Goal: Check status: Check status

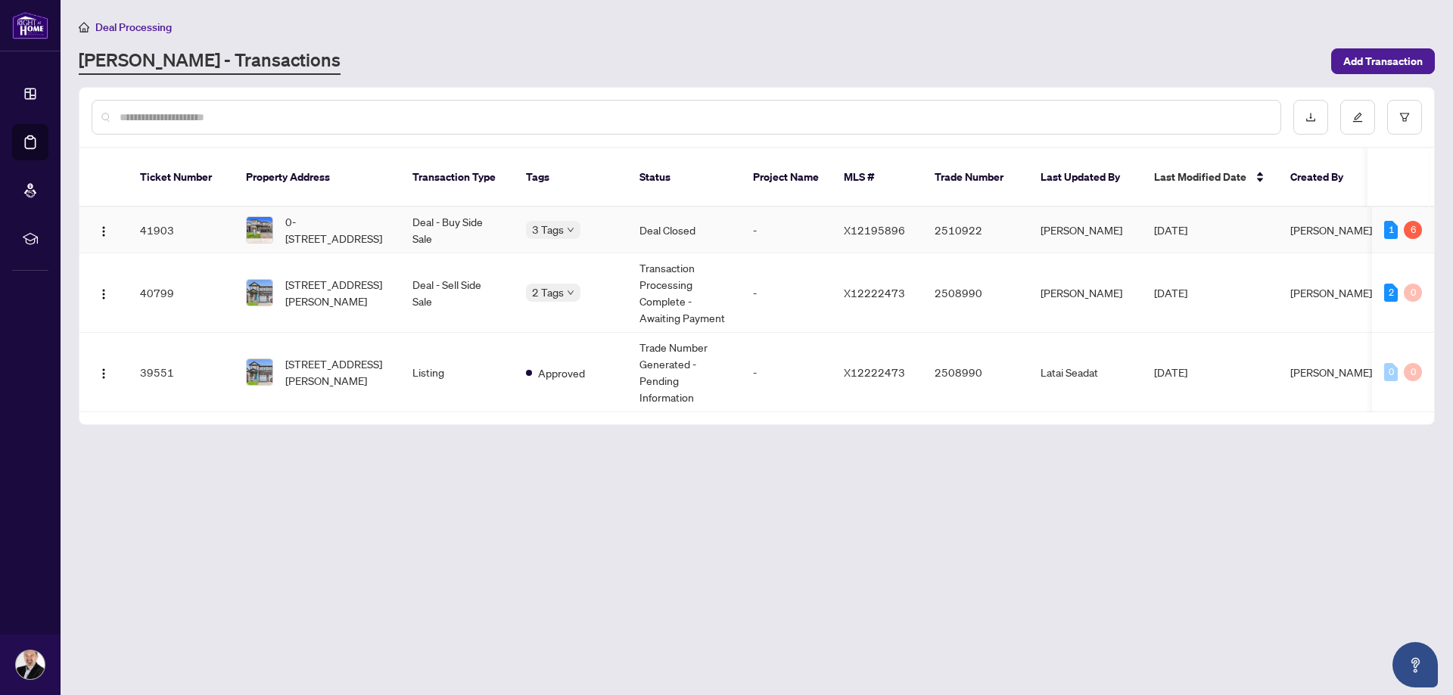
click at [705, 219] on td "Deal Closed" at bounding box center [684, 230] width 114 height 46
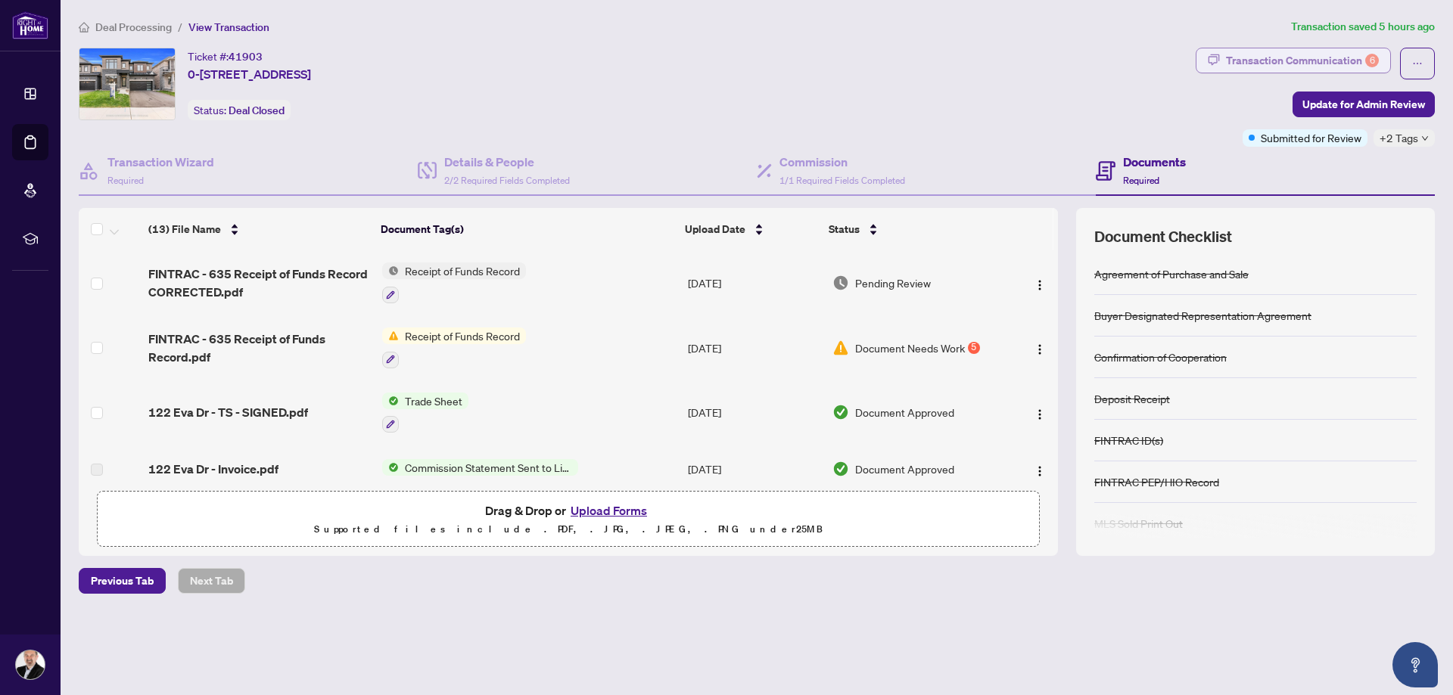
click at [1252, 61] on div "Transaction Communication 6" at bounding box center [1302, 60] width 153 height 24
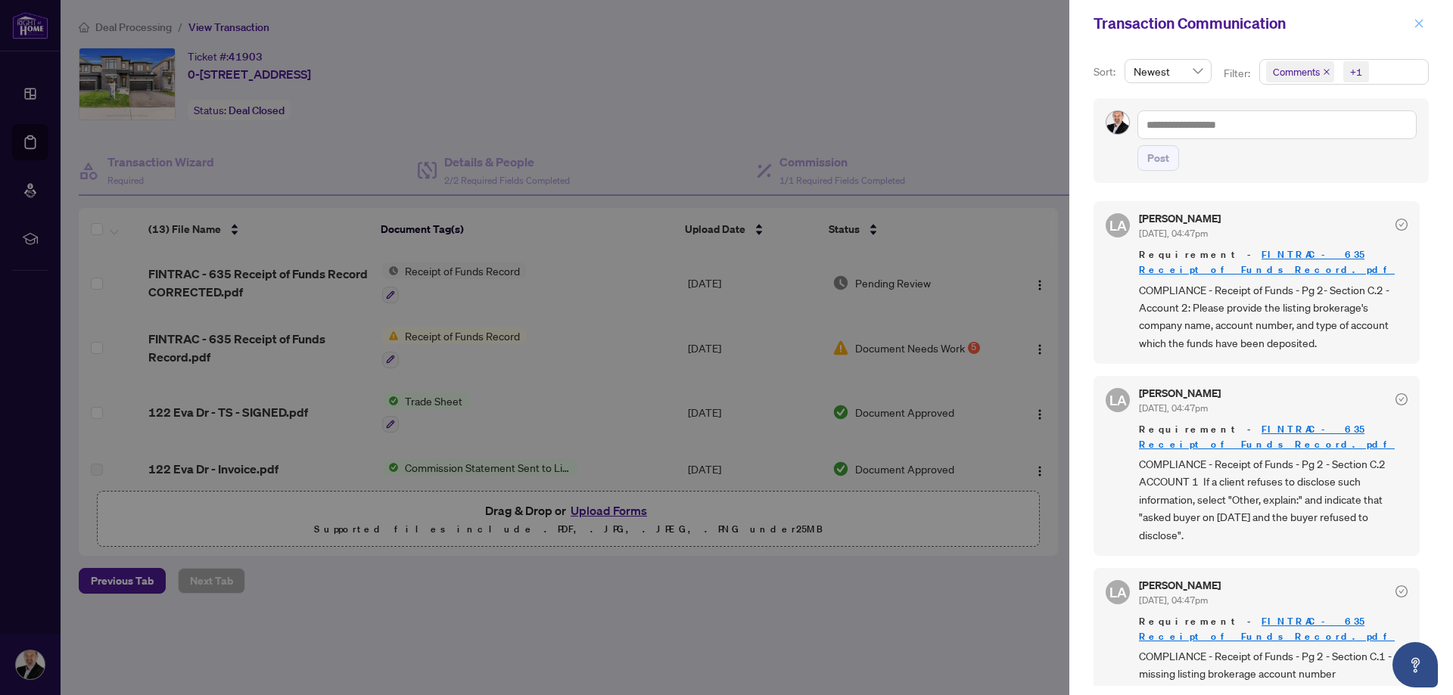
click at [1415, 22] on icon "close" at bounding box center [1419, 23] width 11 height 11
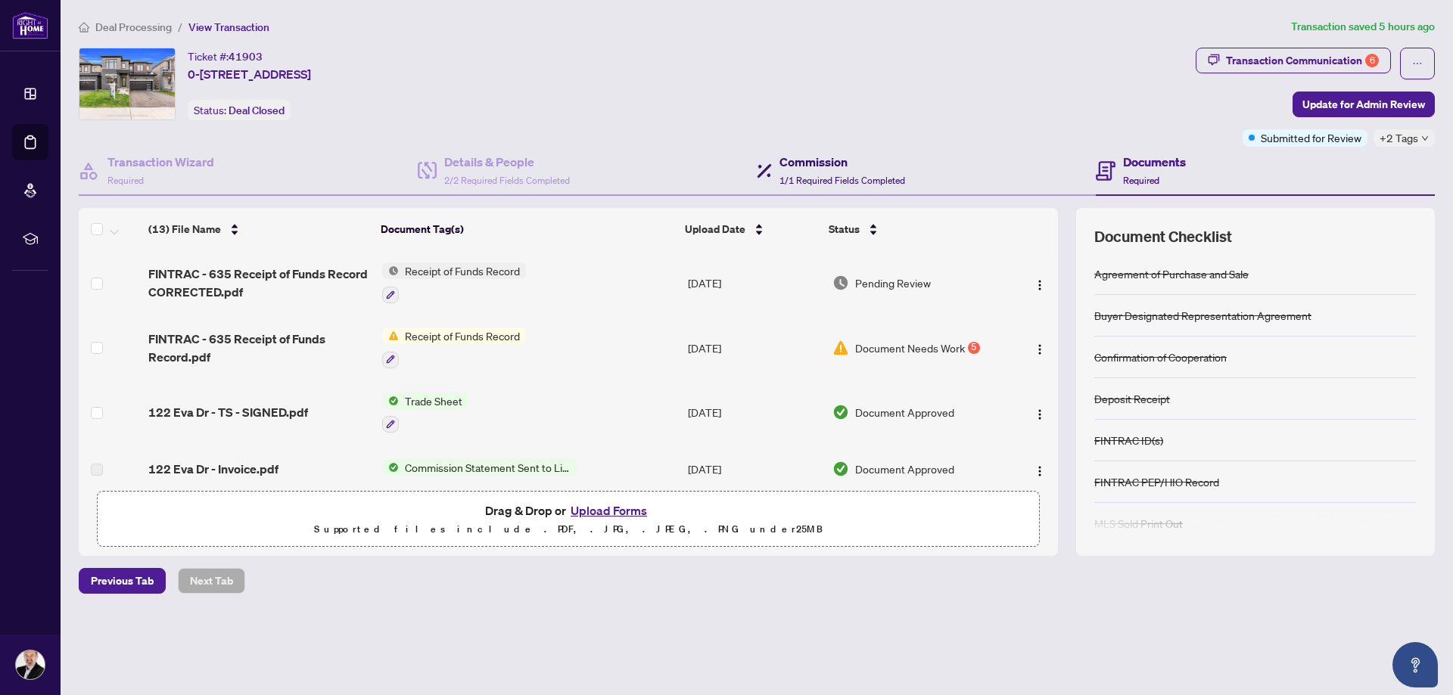
click at [820, 161] on h4 "Commission" at bounding box center [842, 162] width 126 height 18
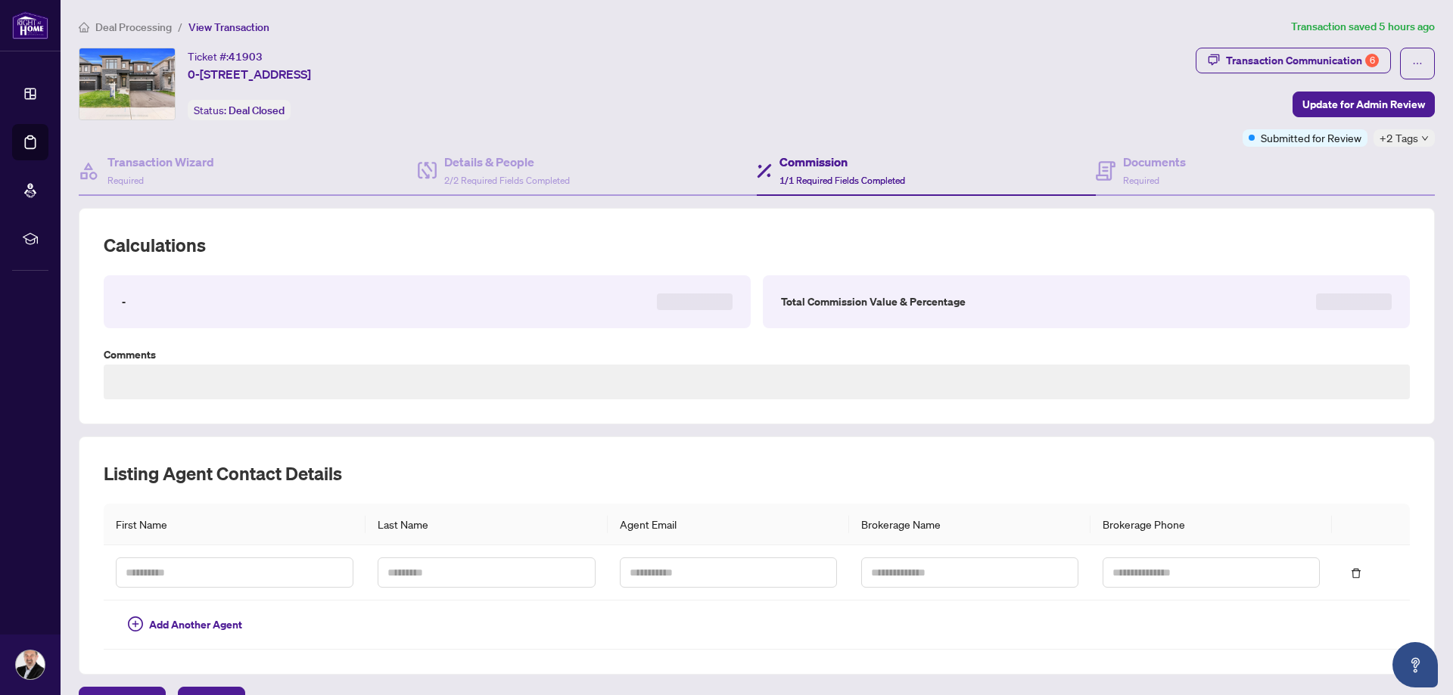
type textarea "********"
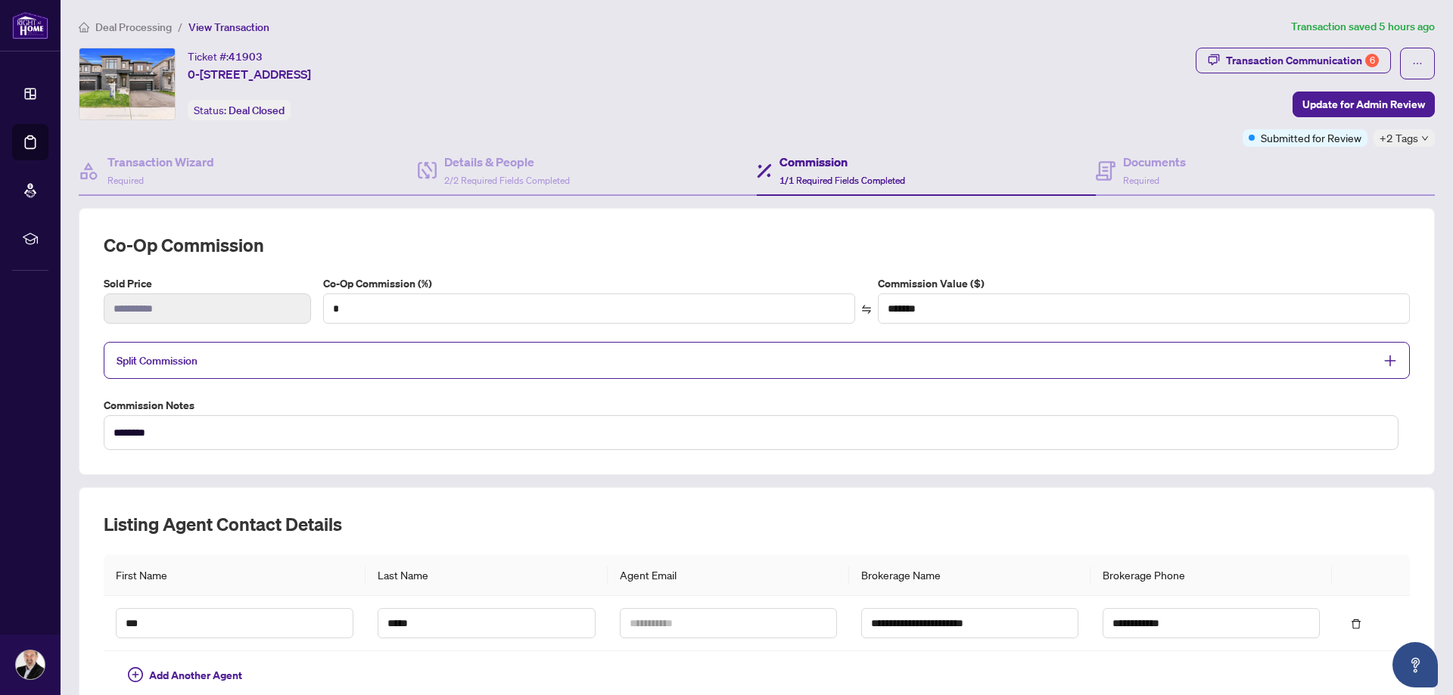
click at [151, 25] on span "Deal Processing" at bounding box center [133, 27] width 76 height 14
